Goal: Find specific page/section: Find specific page/section

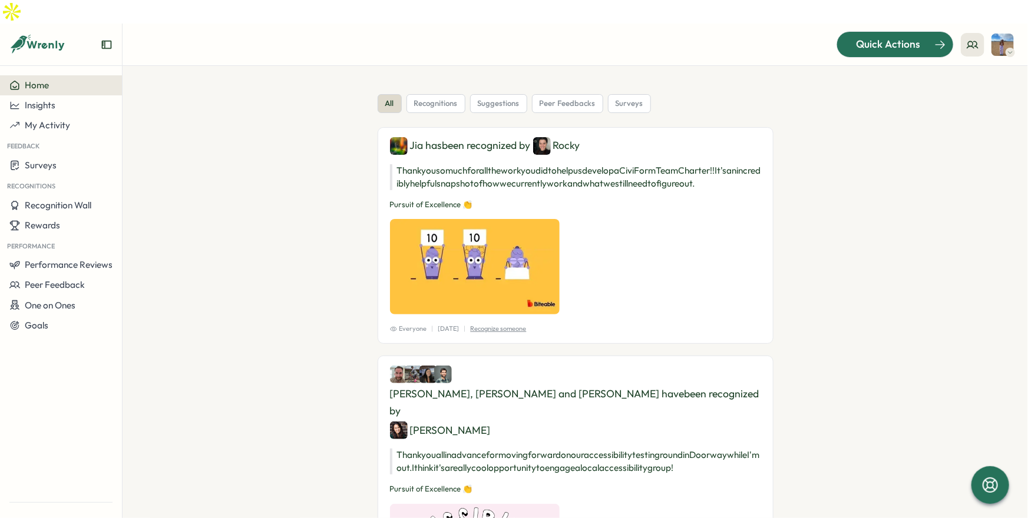
click at [852, 32] on div at bounding box center [895, 44] width 116 height 25
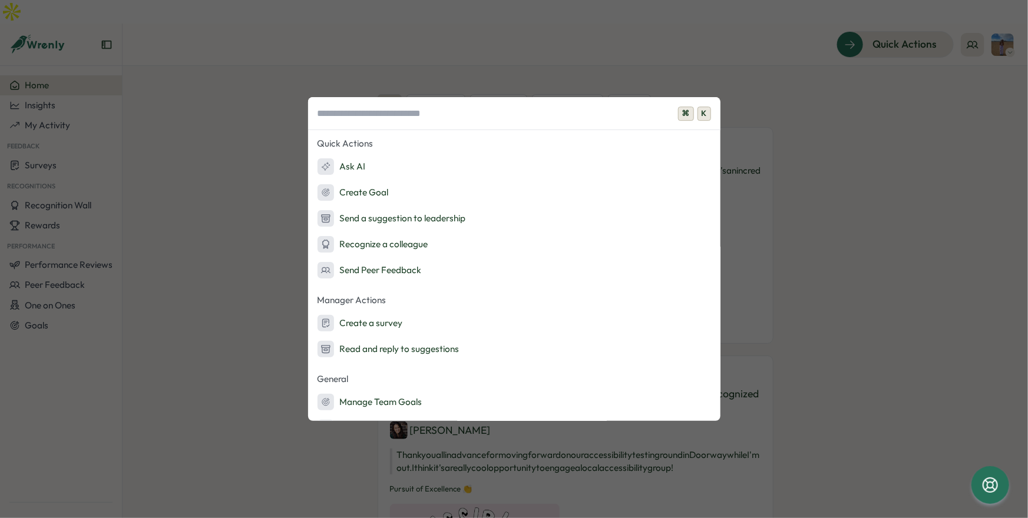
click at [831, 90] on div "⌘ K Quick Actions Ask AI Create Goal Send a suggestion to leadership Recognize …" at bounding box center [514, 259] width 1028 height 518
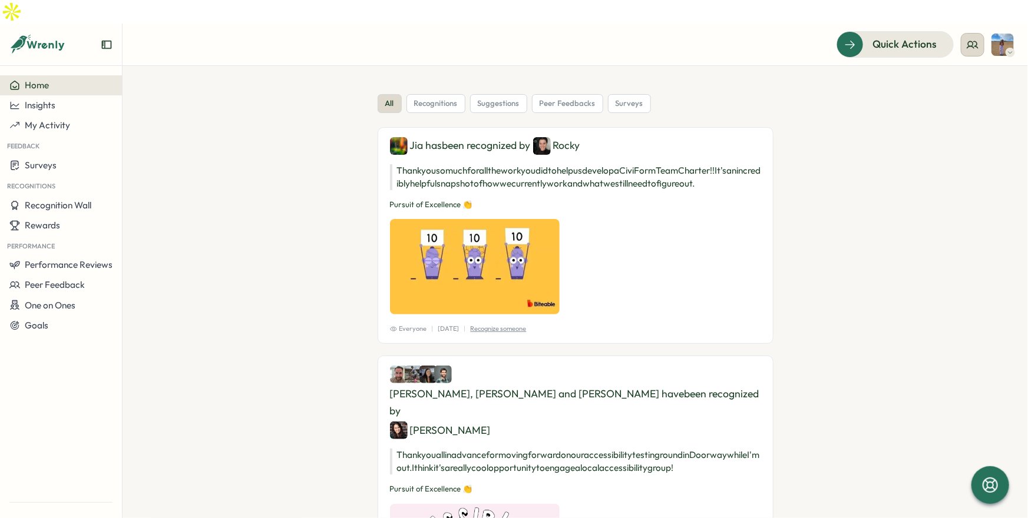
click at [971, 39] on icon at bounding box center [973, 45] width 12 height 12
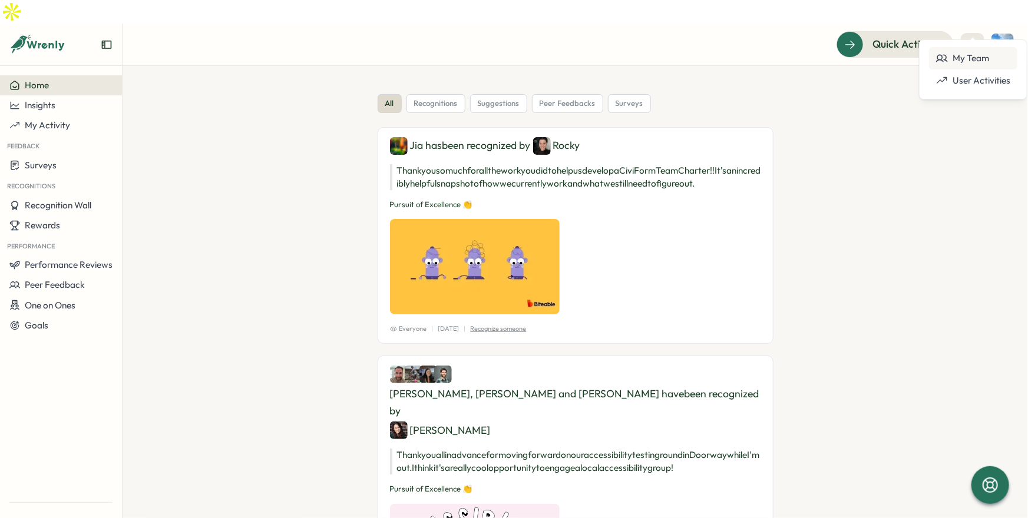
click at [972, 52] on div "My Team" at bounding box center [973, 58] width 74 height 13
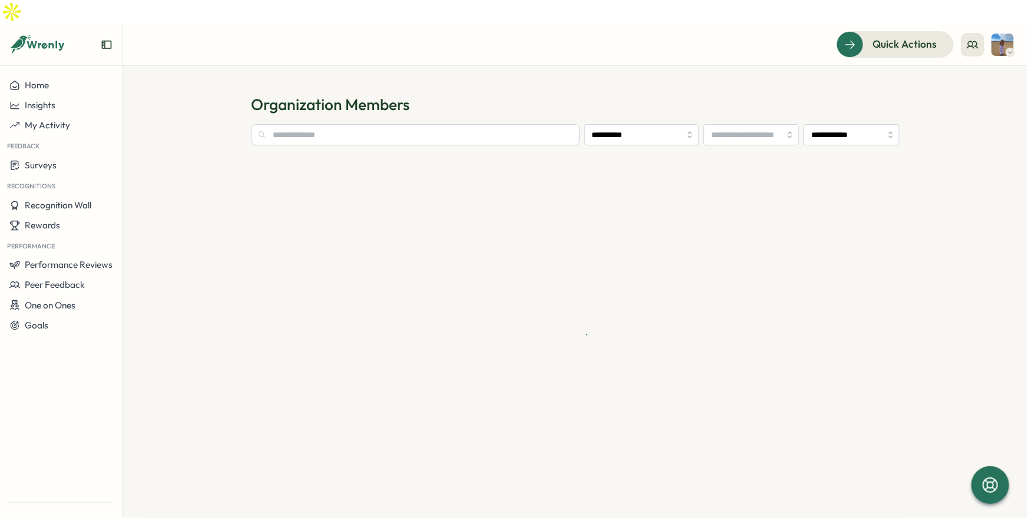
type input "**********"
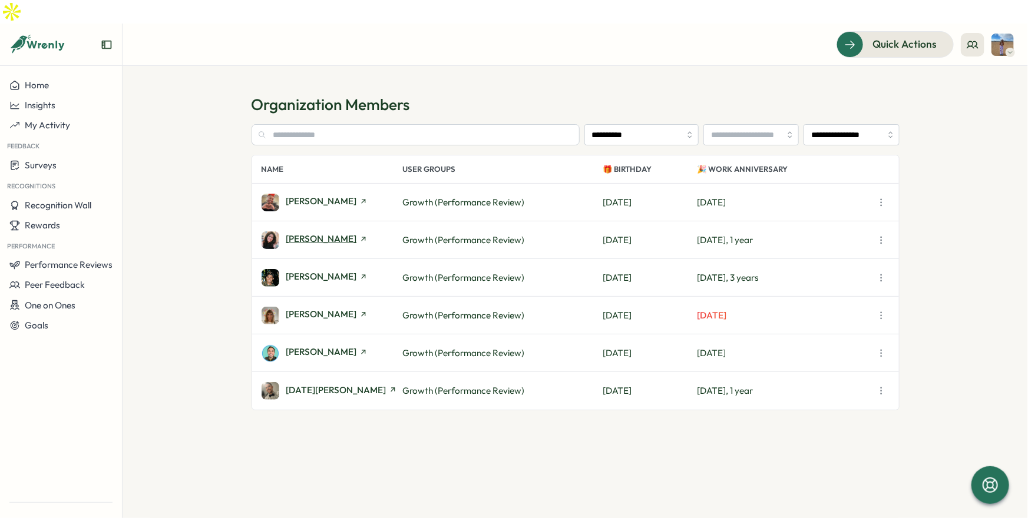
click at [359, 235] on icon at bounding box center [363, 239] width 8 height 8
